Goal: Check status: Check status

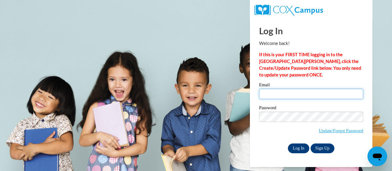
type input "barton.jordan.s@muscogee.k12.ga.us"
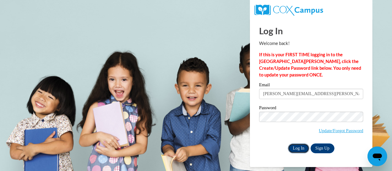
click at [293, 149] on input "Log In" at bounding box center [298, 149] width 21 height 10
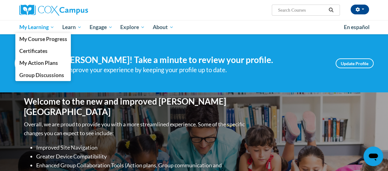
click at [34, 28] on span "My Learning" at bounding box center [36, 27] width 35 height 7
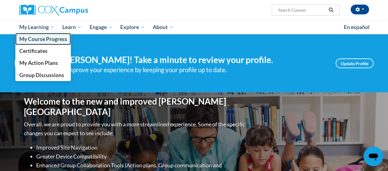
click at [31, 39] on span "My Course Progress" at bounding box center [43, 39] width 48 height 6
